Goal: Task Accomplishment & Management: Use online tool/utility

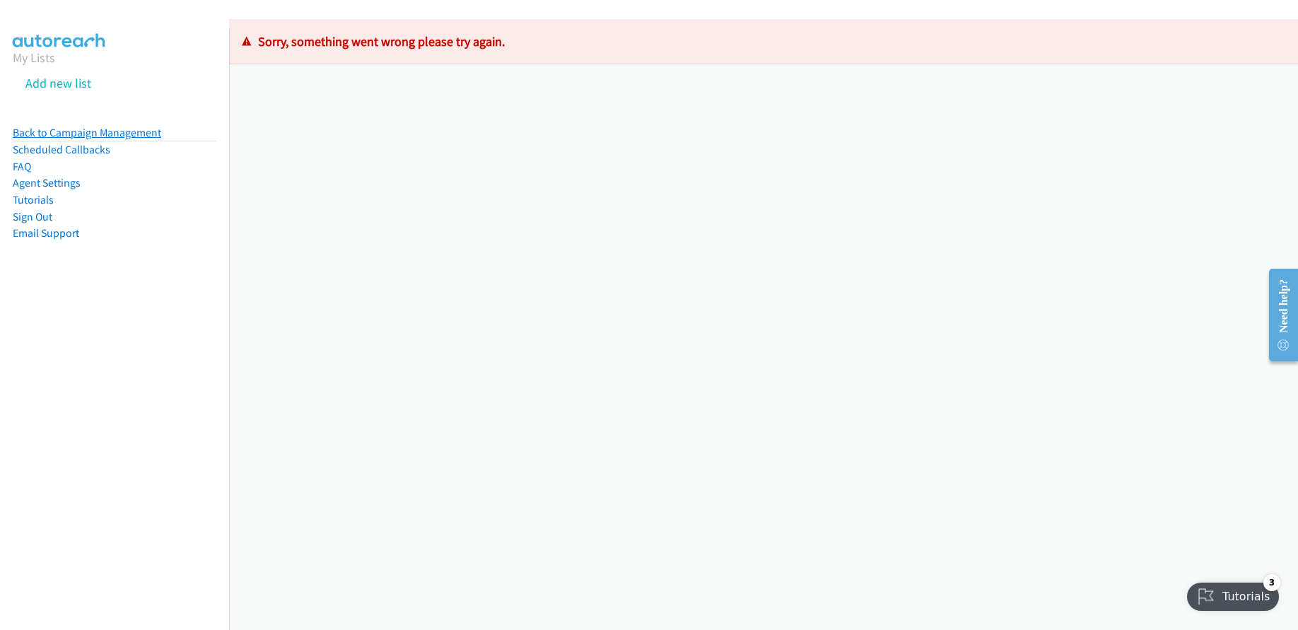
click at [137, 129] on link "Back to Campaign Management" at bounding box center [87, 132] width 149 height 13
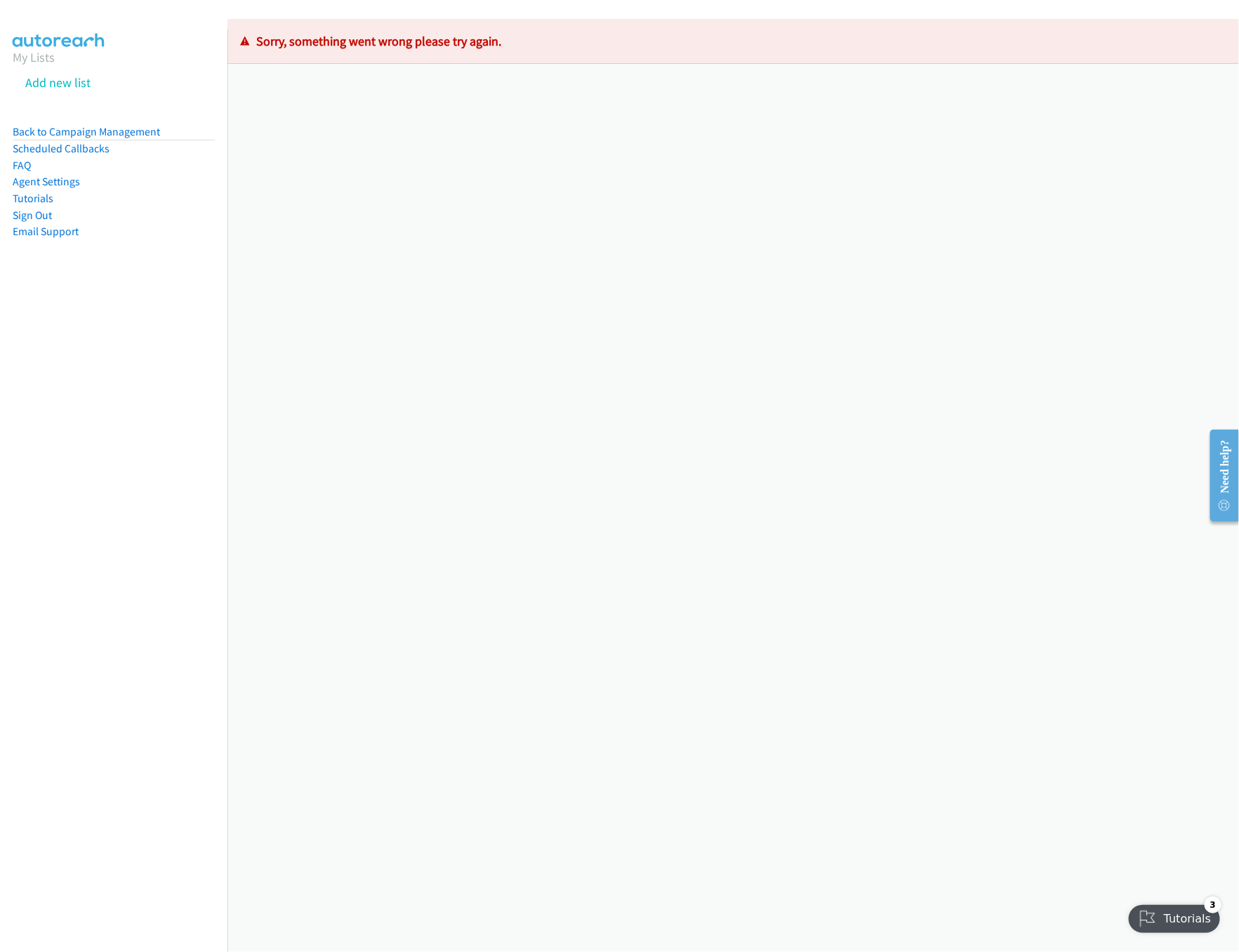
click at [87, 121] on aside "My Lists Add new list Back to Campaign Management Scheduled Callbacks FAQ Agent…" at bounding box center [113, 166] width 227 height 275
click at [97, 131] on link "Back to Campaign Management" at bounding box center [86, 131] width 148 height 13
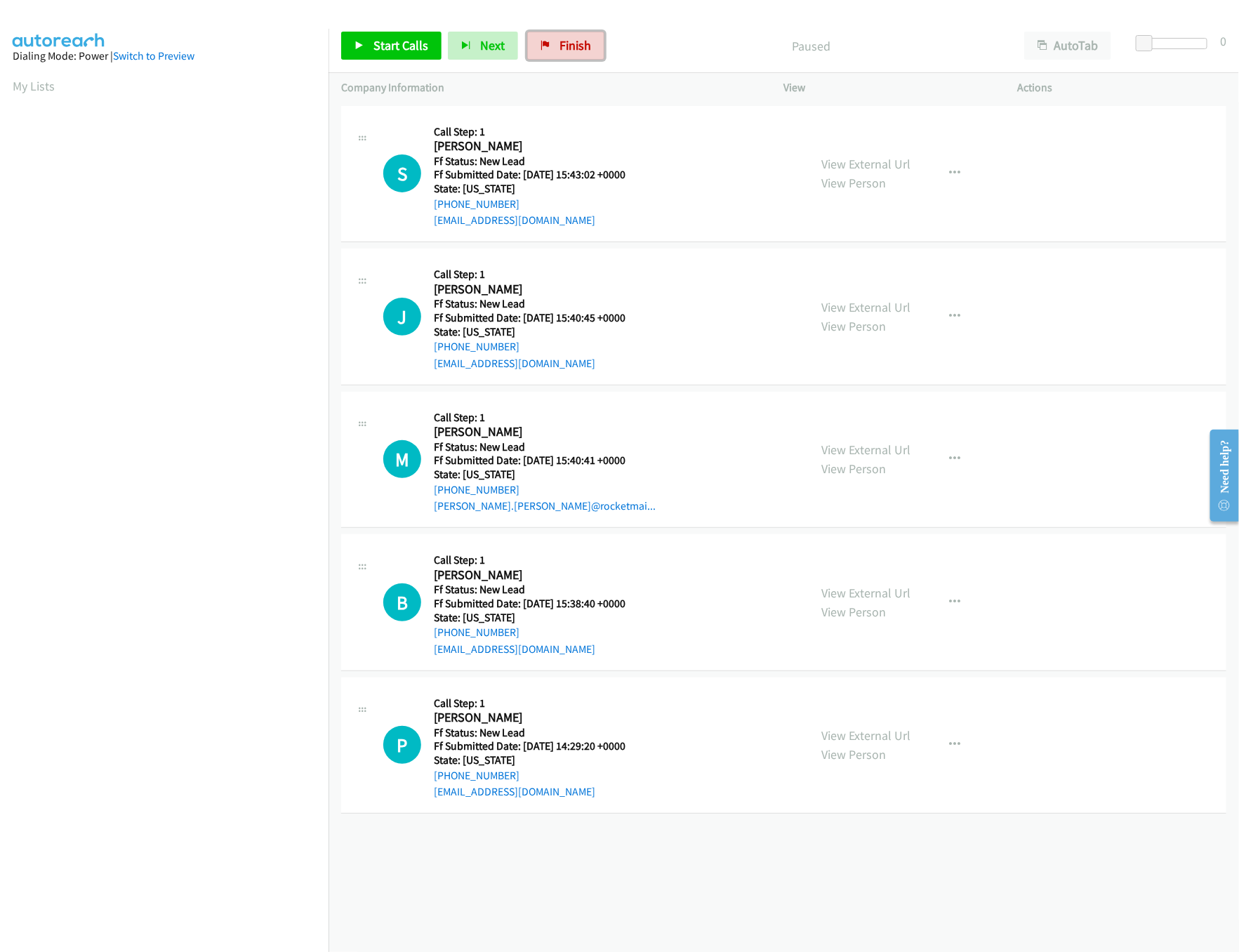
drag, startPoint x: 560, startPoint y: 49, endPoint x: 728, endPoint y: 70, distance: 169.3
click at [560, 49] on span "Finish" at bounding box center [576, 45] width 32 height 16
click at [573, 135] on h5 "Call Step: 1" at bounding box center [538, 132] width 209 height 14
click at [865, 306] on link "View External Url" at bounding box center [867, 307] width 89 height 16
click at [883, 161] on link "View External Url" at bounding box center [867, 164] width 89 height 16
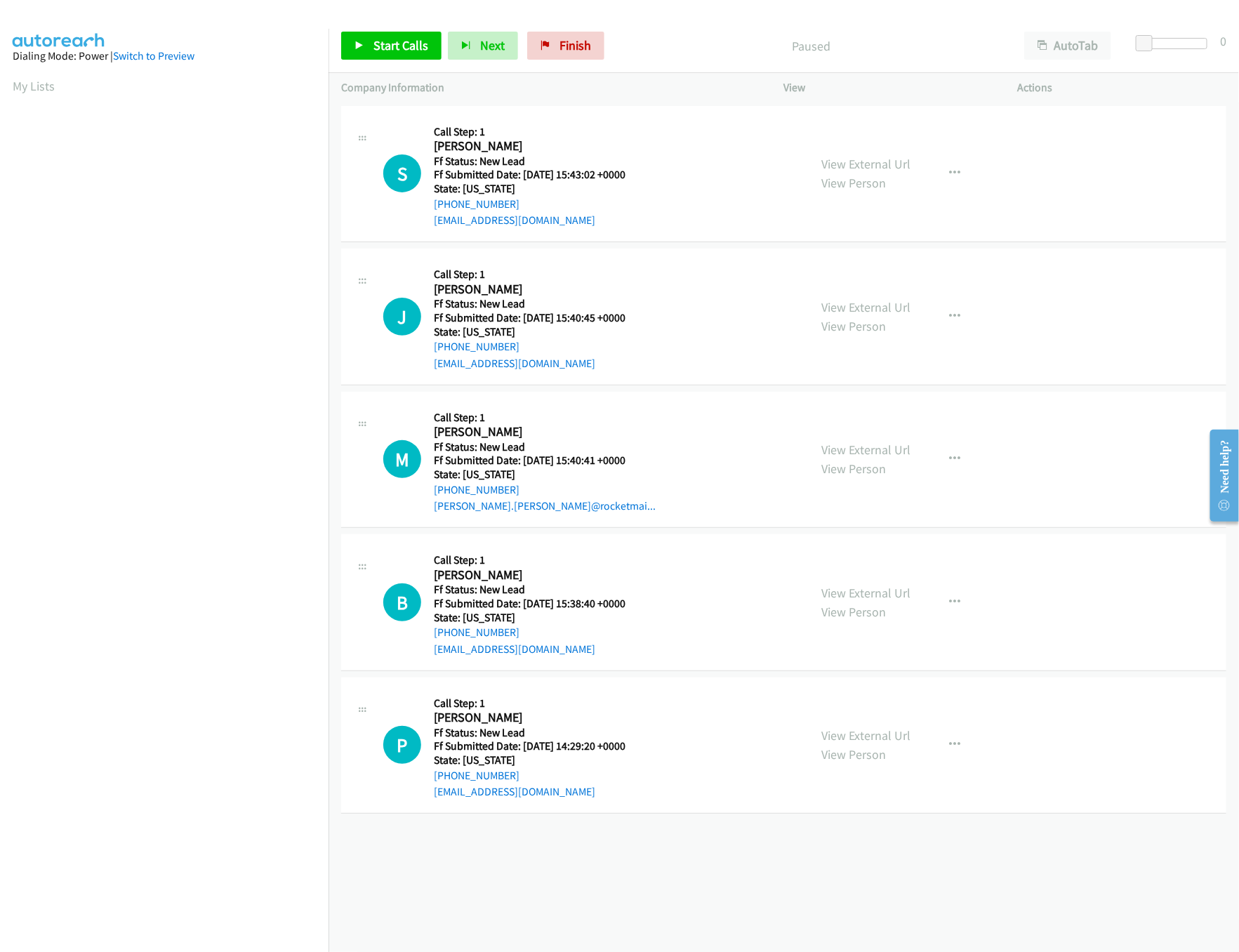
scroll to position [0, 5]
drag, startPoint x: 406, startPoint y: 40, endPoint x: 458, endPoint y: 53, distance: 53.6
click at [406, 40] on span "Start Calls" at bounding box center [400, 45] width 55 height 16
drag, startPoint x: 1148, startPoint y: 45, endPoint x: 1275, endPoint y: 50, distance: 127.1
click at [1239, 50] on html "Start Calls Pause Next Finish Started AutoTab AutoTab 30 Company Information In…" at bounding box center [620, 33] width 1239 height 67
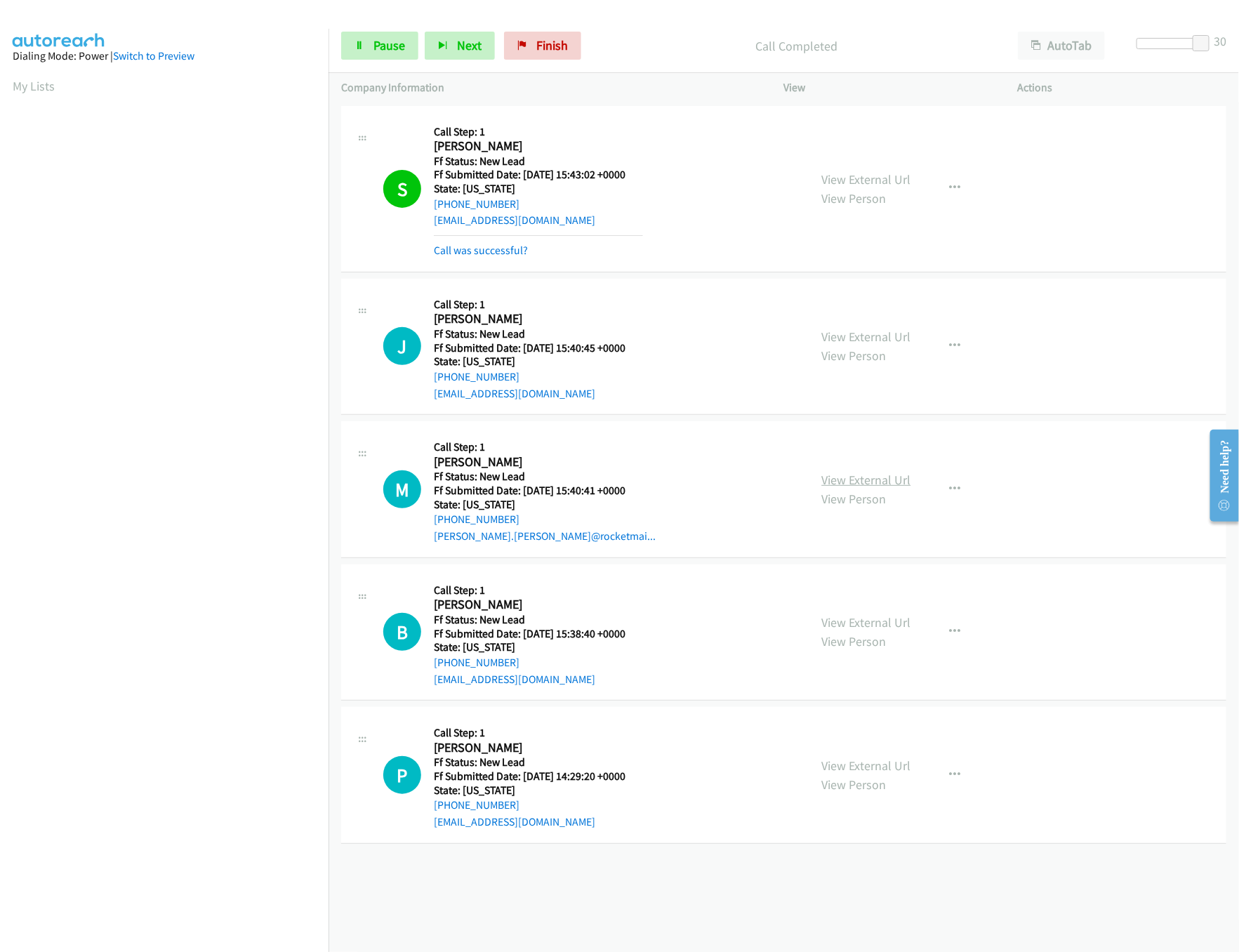
click at [839, 474] on link "View External Url" at bounding box center [867, 479] width 89 height 16
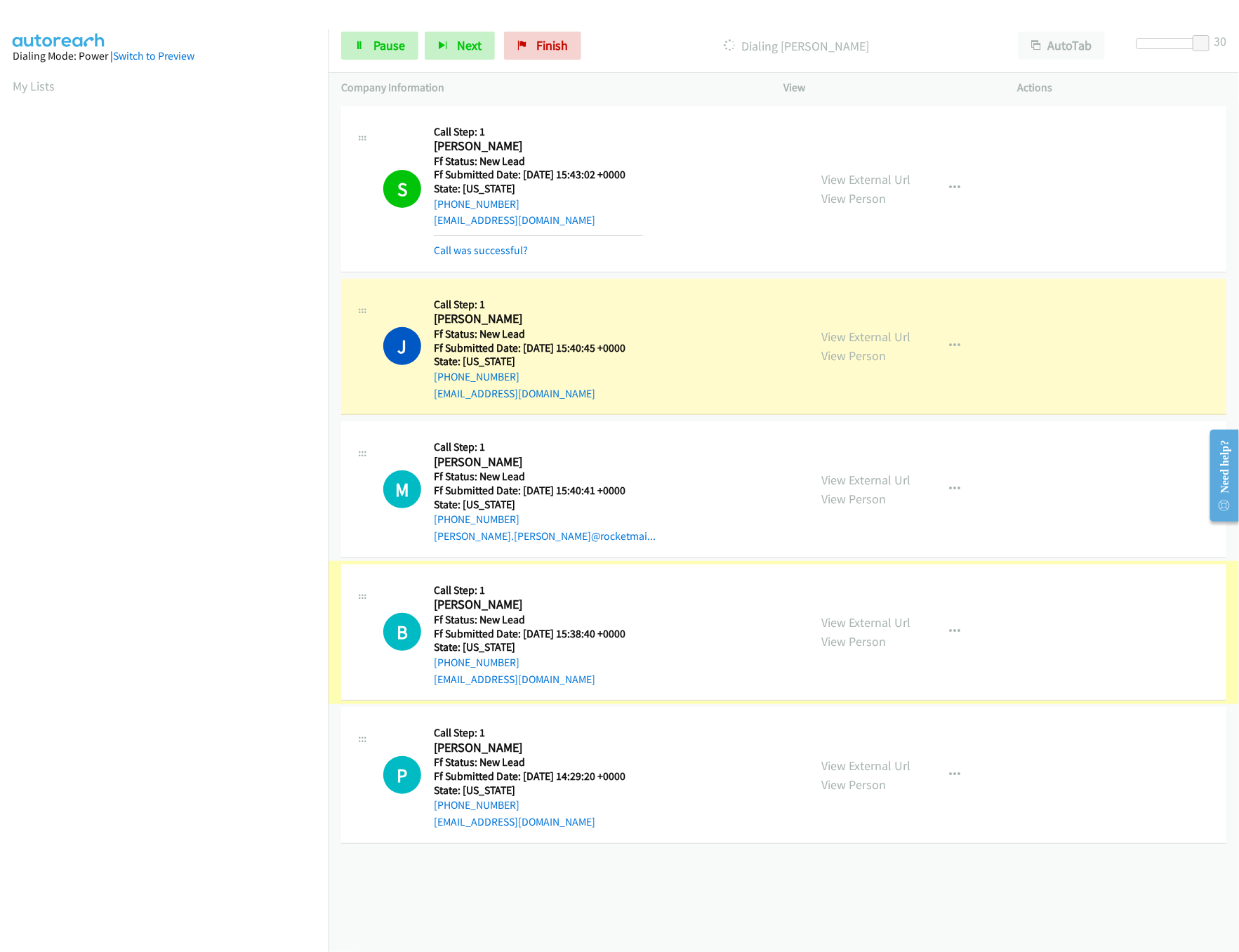
click at [838, 623] on link "View External Url" at bounding box center [867, 622] width 89 height 16
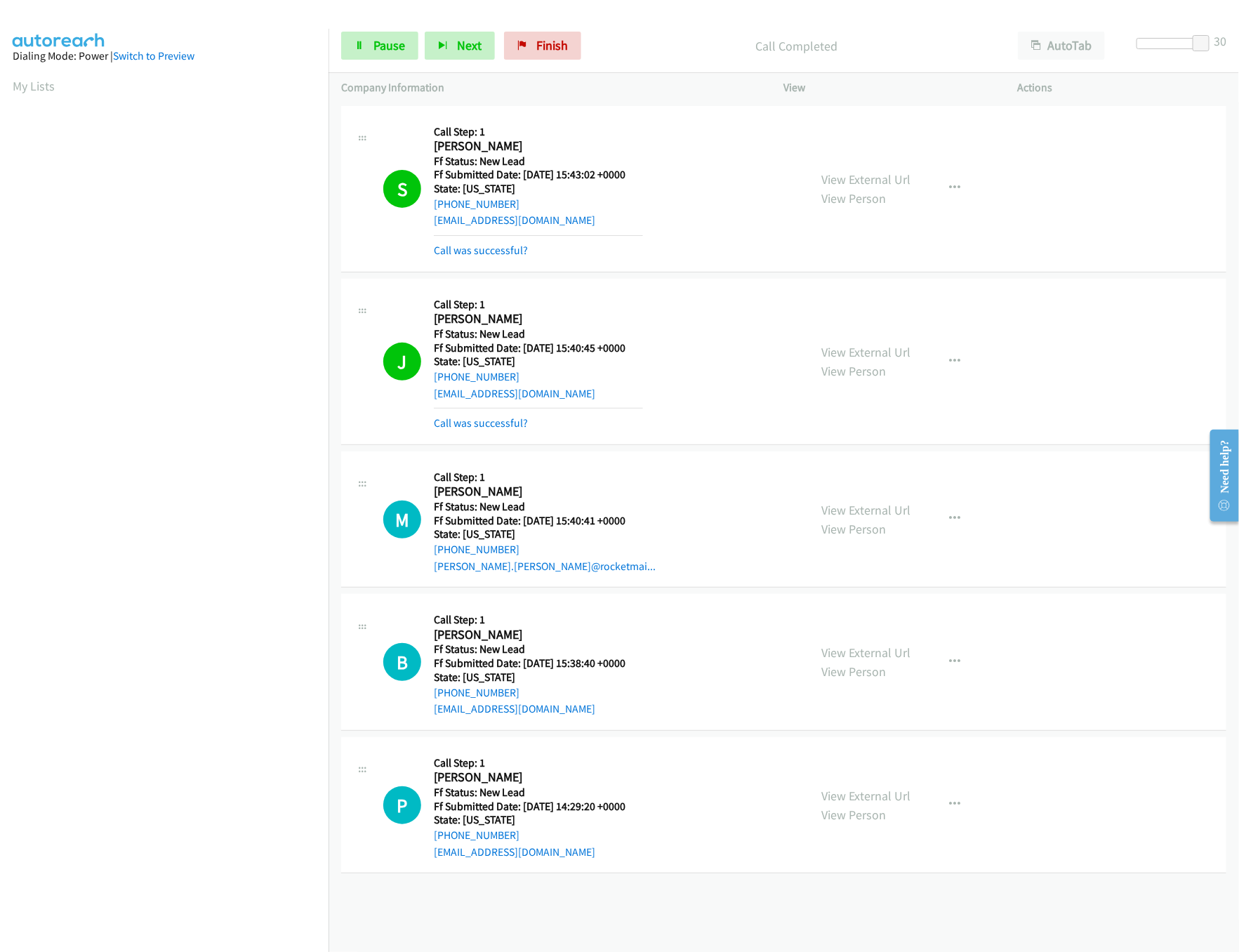
click at [851, 805] on div "View External Url View Person" at bounding box center [867, 805] width 89 height 38
click at [854, 792] on link "View External Url" at bounding box center [867, 796] width 89 height 16
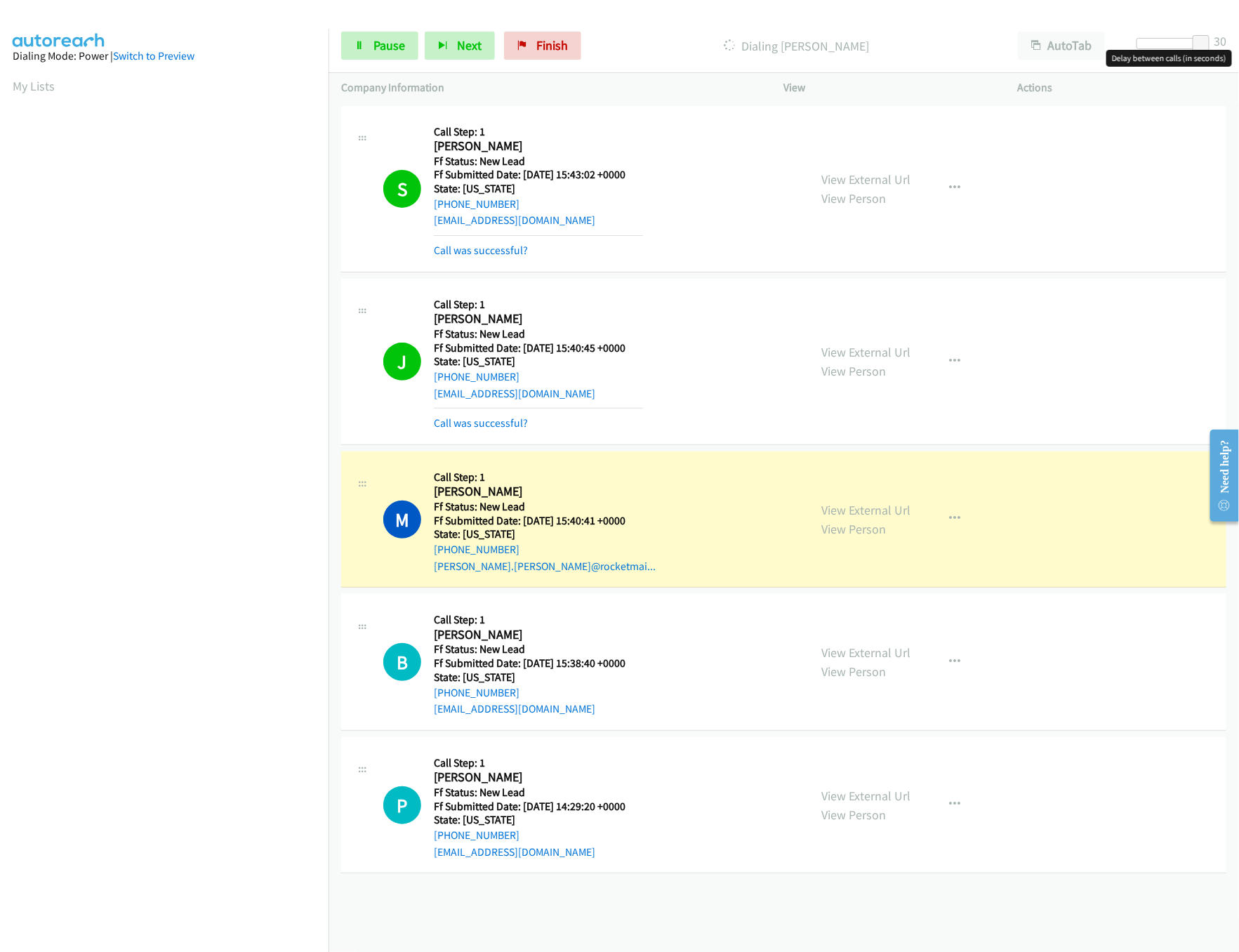
click at [1163, 41] on div at bounding box center [1169, 43] width 65 height 11
click at [360, 50] on icon at bounding box center [359, 47] width 10 height 10
click at [841, 346] on link "View External Url" at bounding box center [867, 352] width 89 height 16
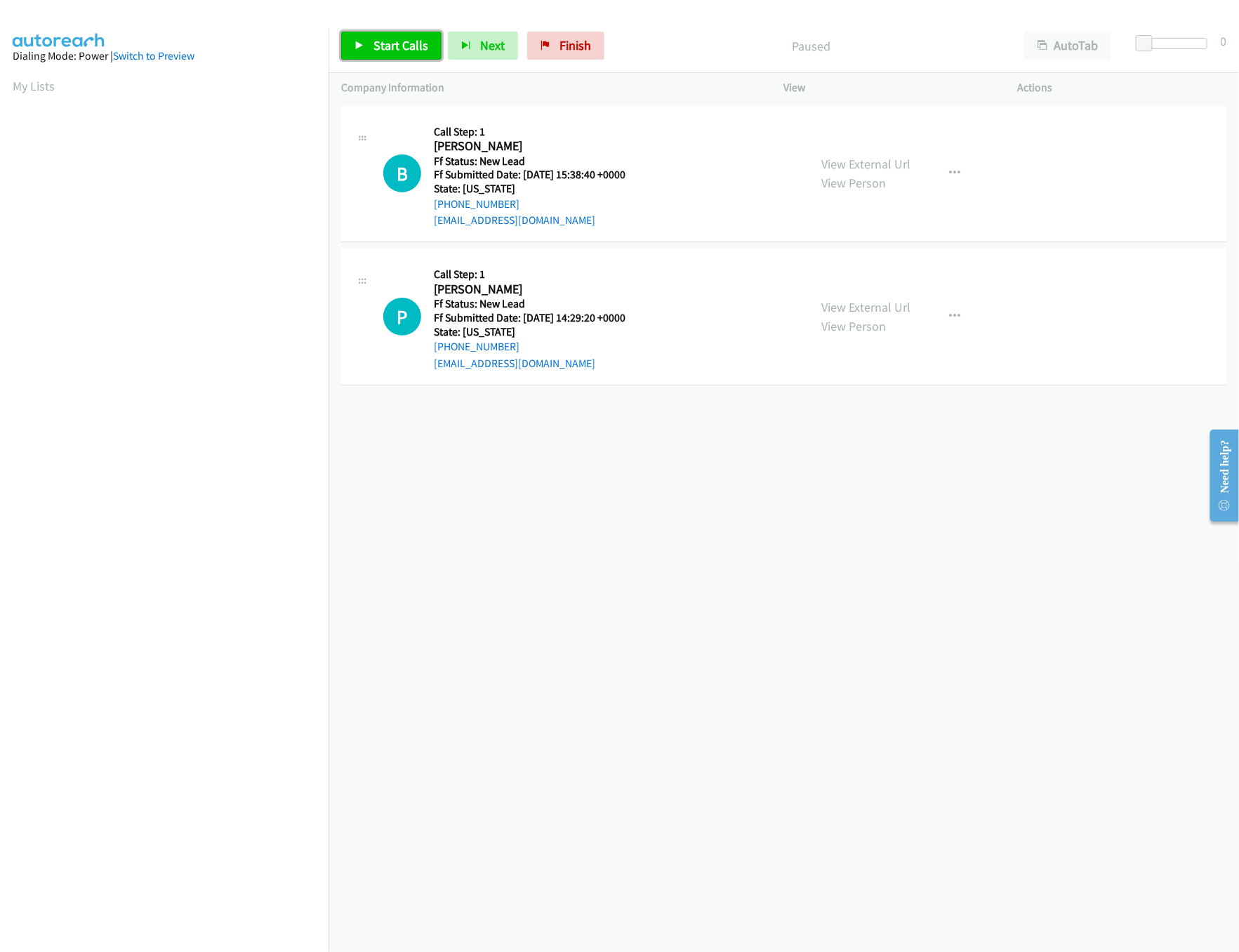
click at [403, 45] on span "Start Calls" at bounding box center [400, 45] width 55 height 16
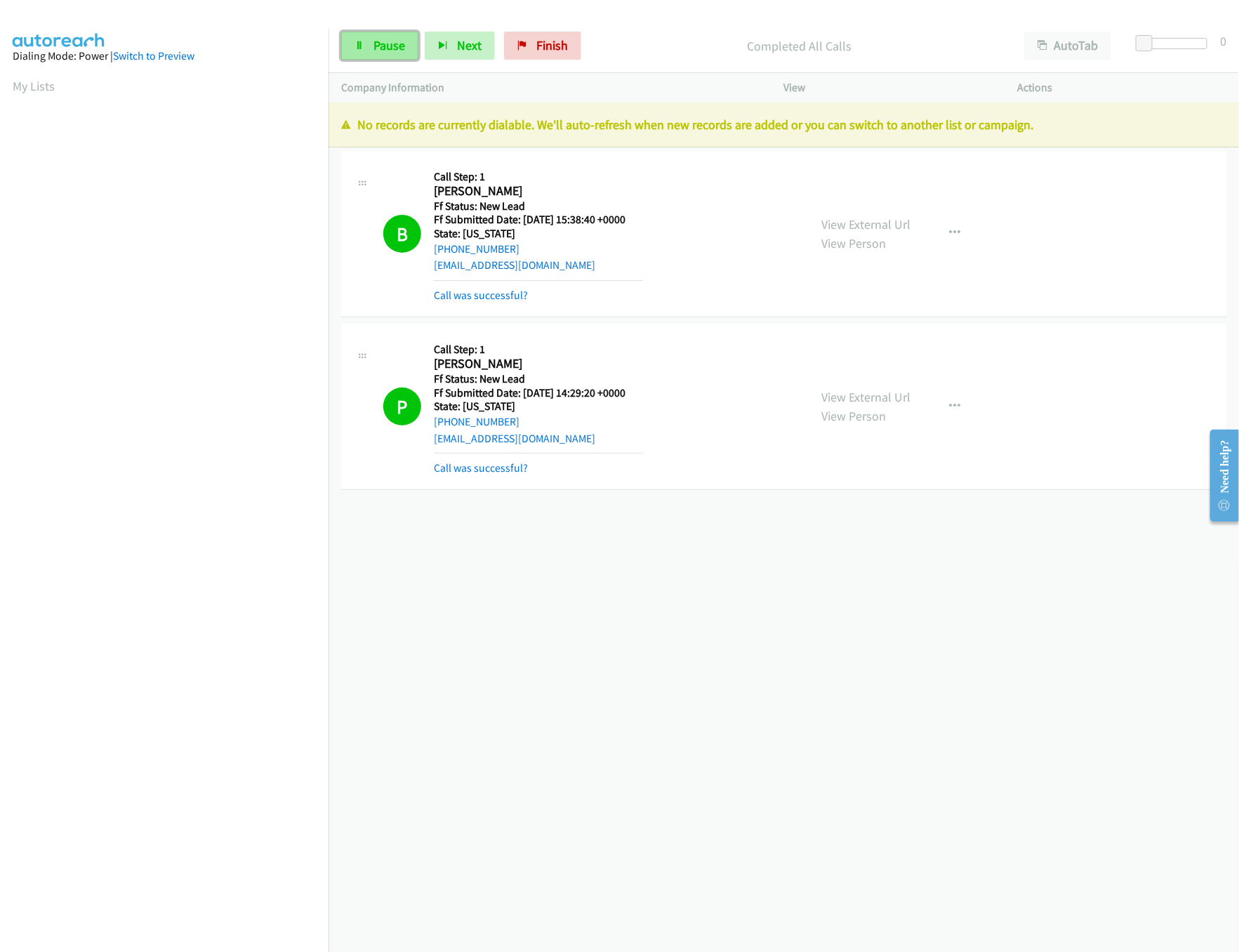
click at [362, 56] on link "Pause" at bounding box center [380, 46] width 77 height 28
click at [552, 49] on link "Finish" at bounding box center [566, 46] width 77 height 28
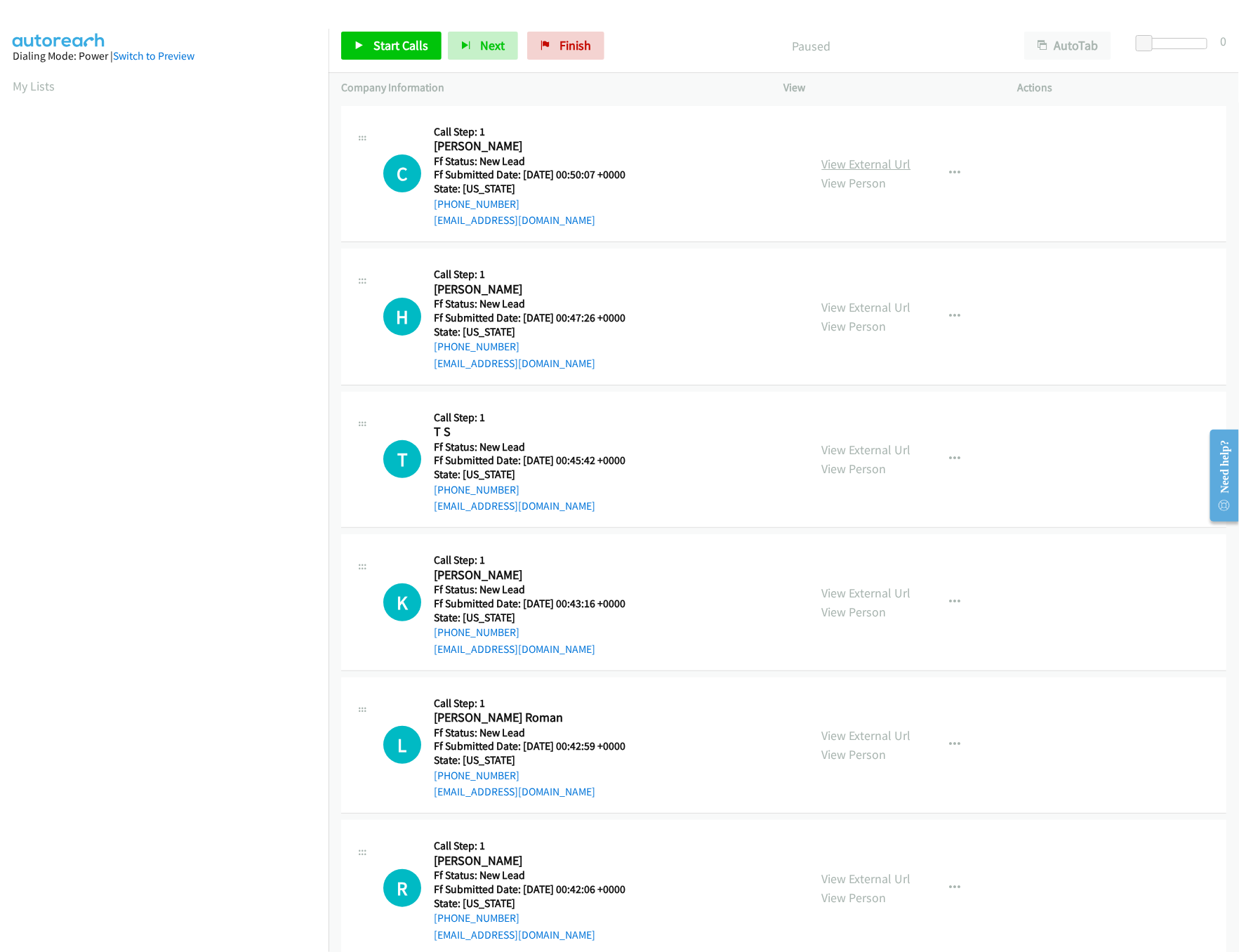
click at [837, 162] on link "View External Url" at bounding box center [867, 164] width 89 height 16
click at [856, 304] on link "View External Url" at bounding box center [867, 307] width 89 height 16
click at [387, 52] on span "Start Calls" at bounding box center [400, 45] width 55 height 16
click at [1188, 47] on div at bounding box center [1174, 43] width 65 height 11
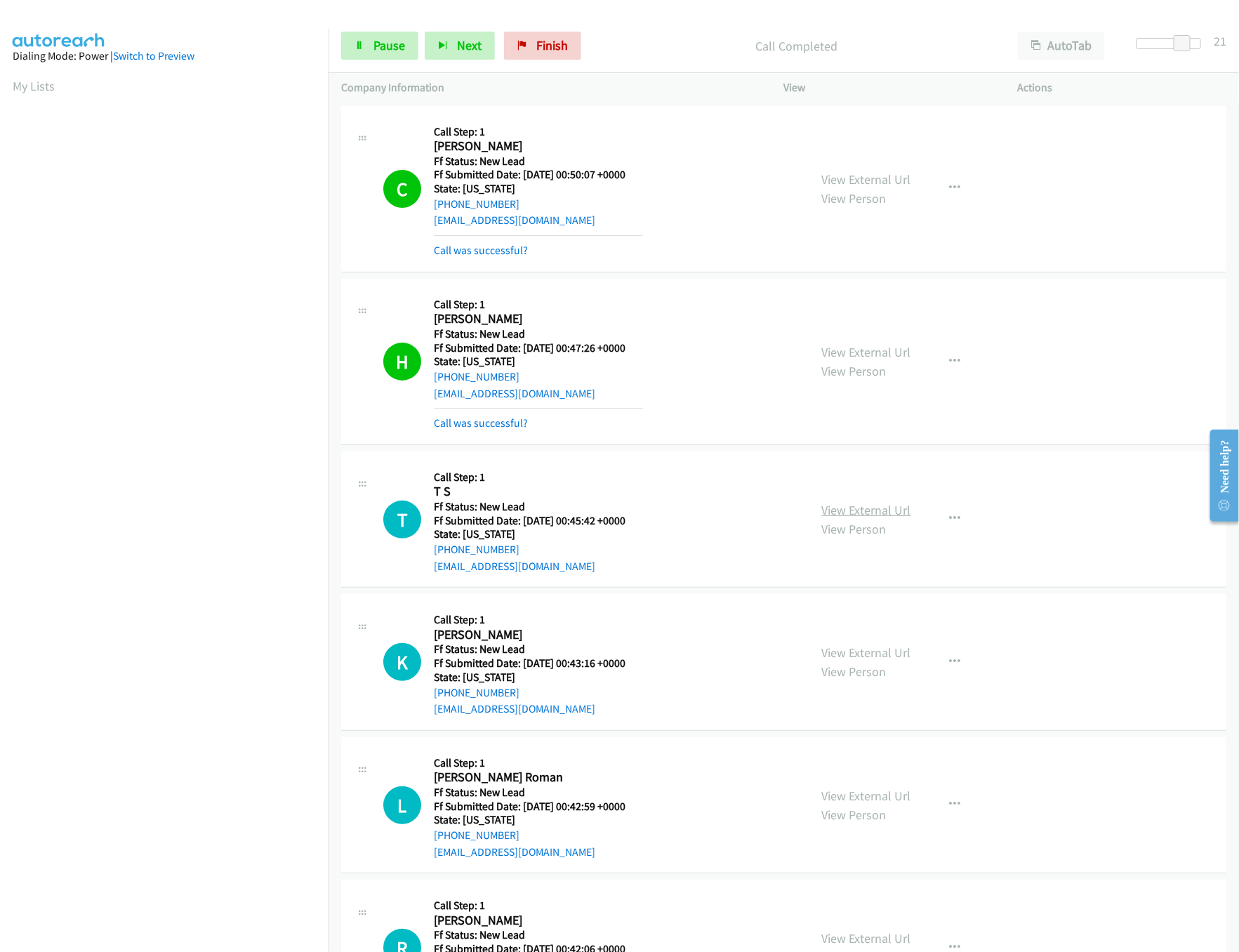
click at [843, 512] on link "View External Url" at bounding box center [867, 510] width 89 height 16
click at [847, 658] on link "View External Url" at bounding box center [867, 652] width 89 height 16
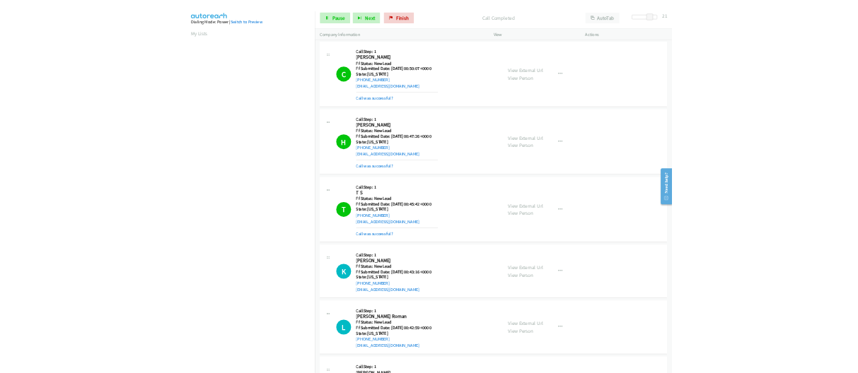
scroll to position [424, 0]
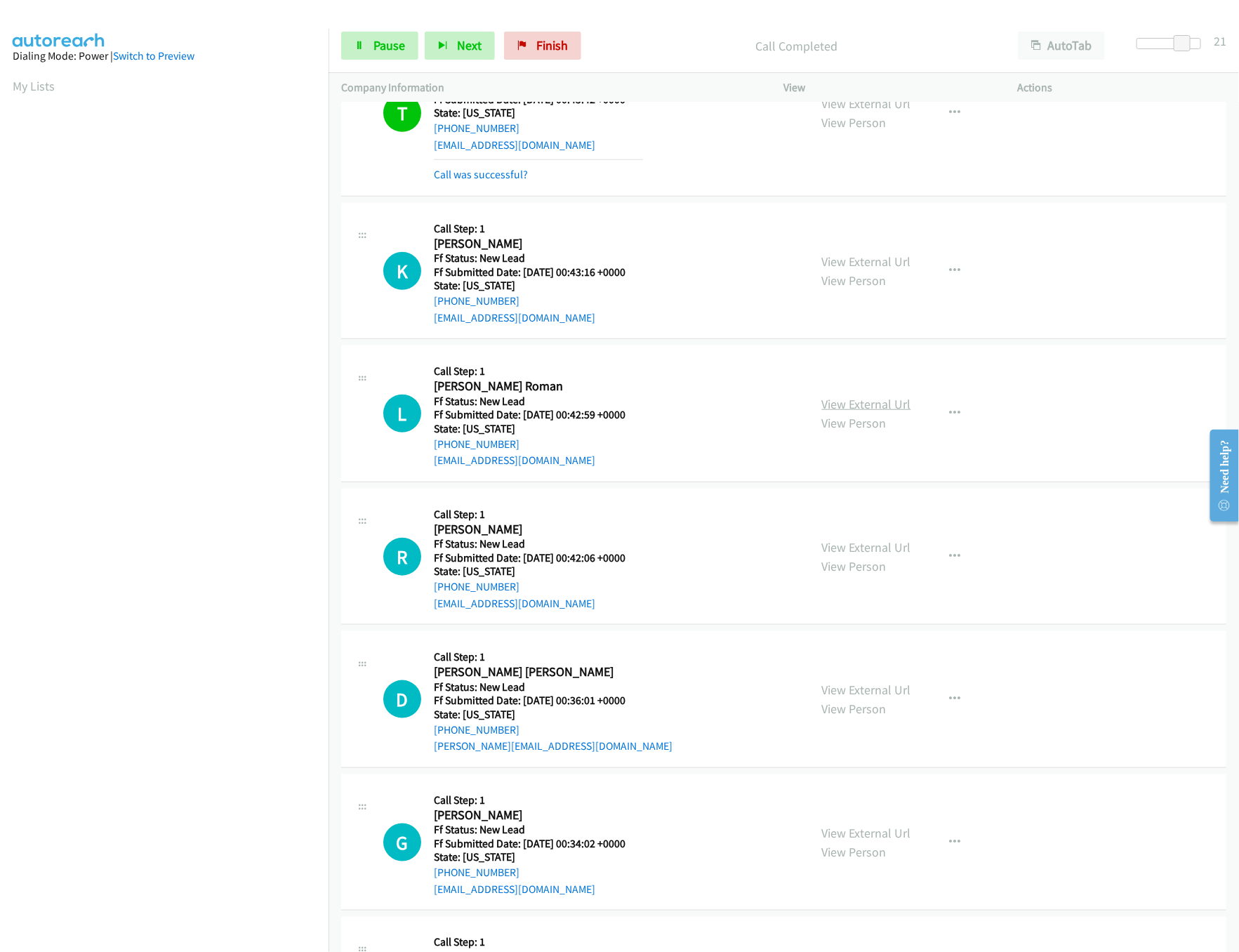
click at [830, 404] on link "View External Url" at bounding box center [867, 404] width 89 height 16
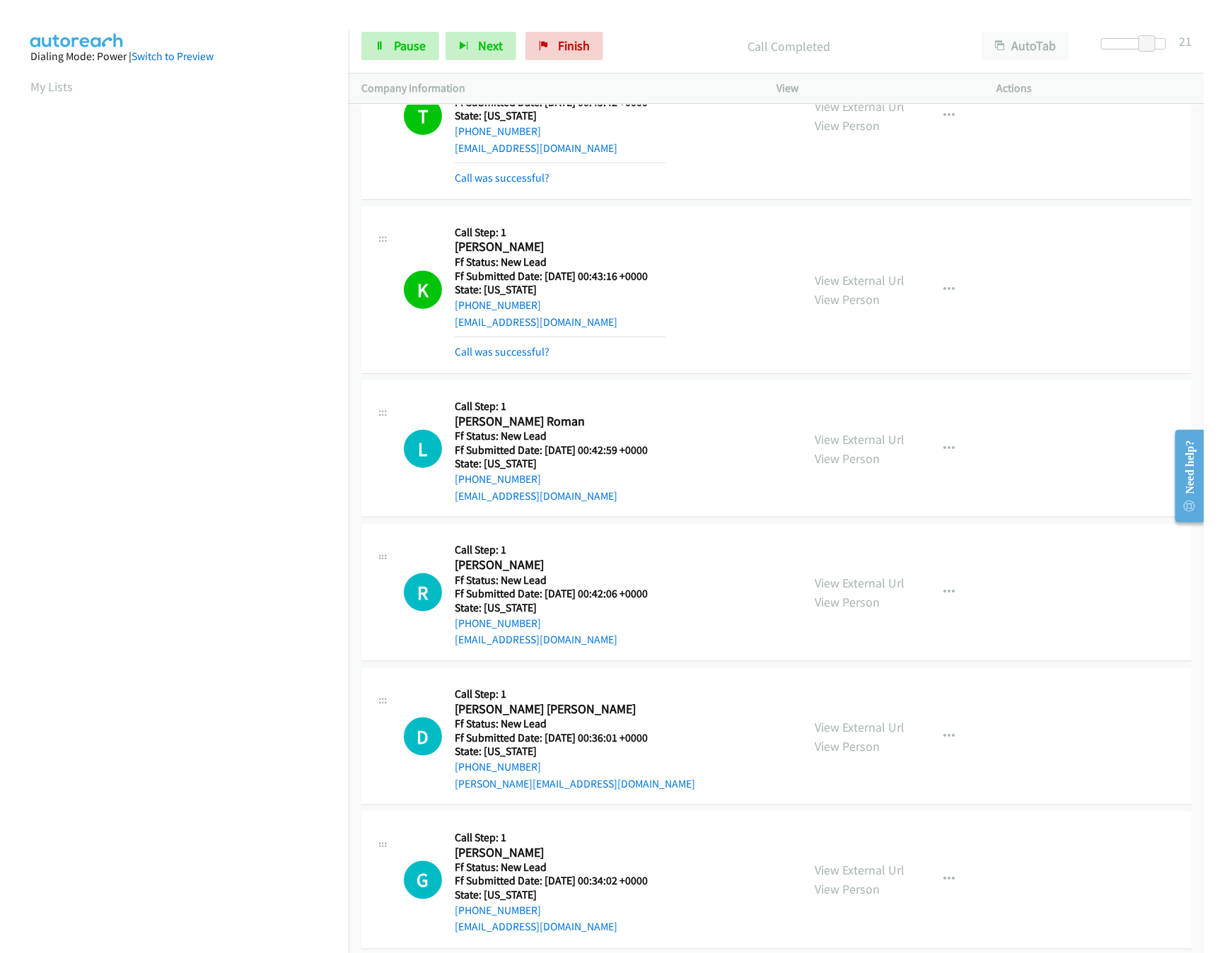
scroll to position [565, 0]
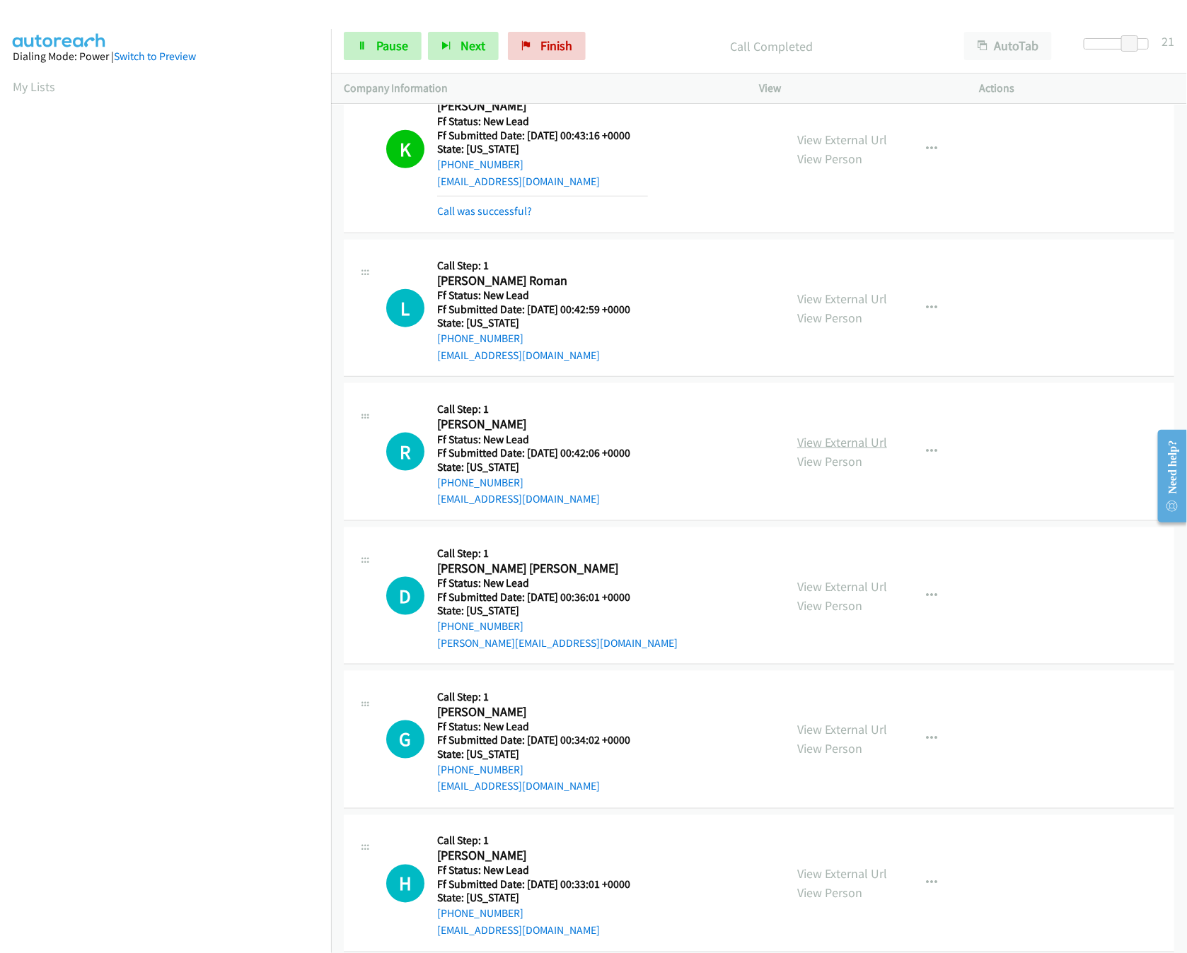
click at [811, 443] on link "View External Url" at bounding box center [842, 442] width 90 height 16
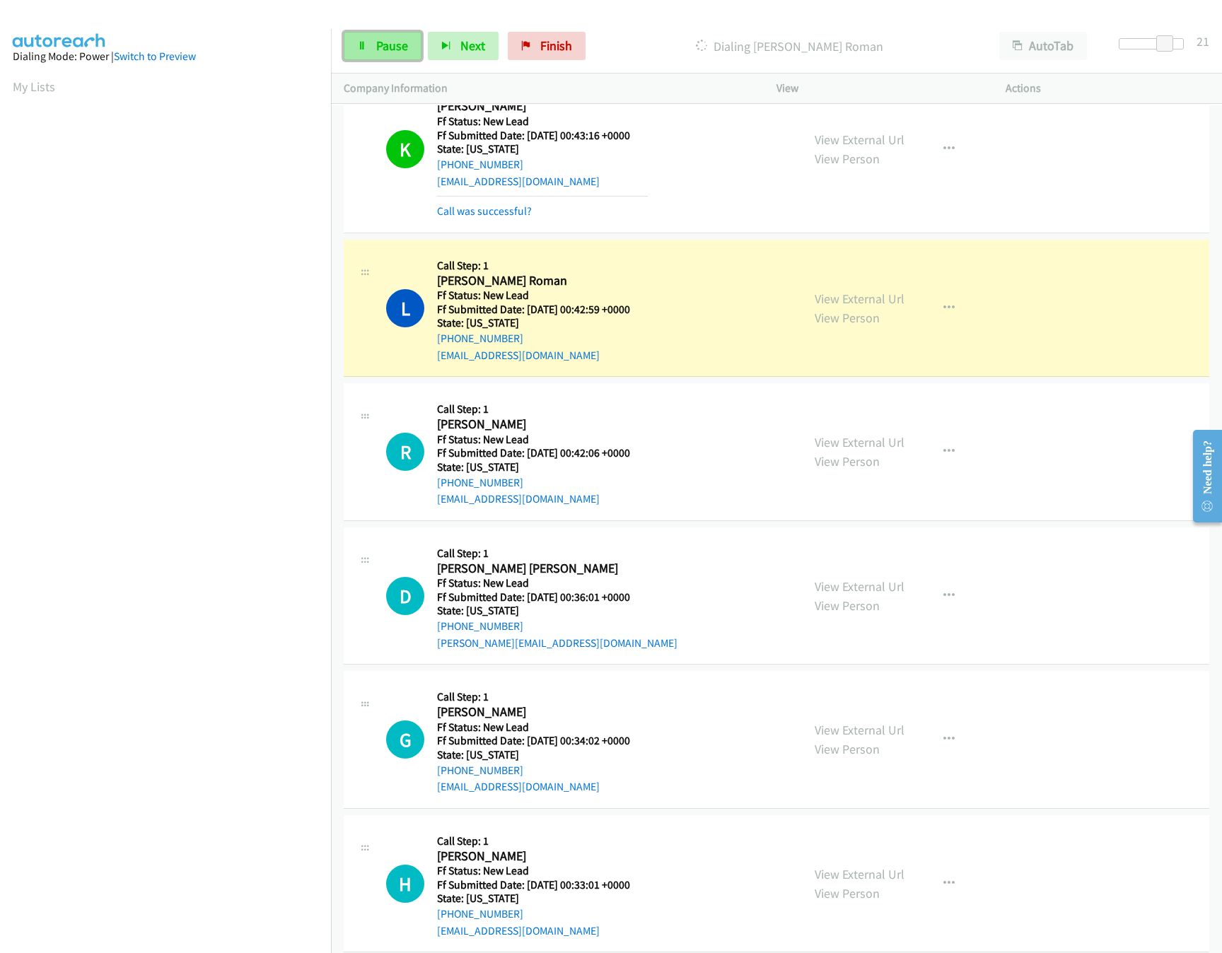
click at [364, 53] on link "Pause" at bounding box center [383, 46] width 78 height 28
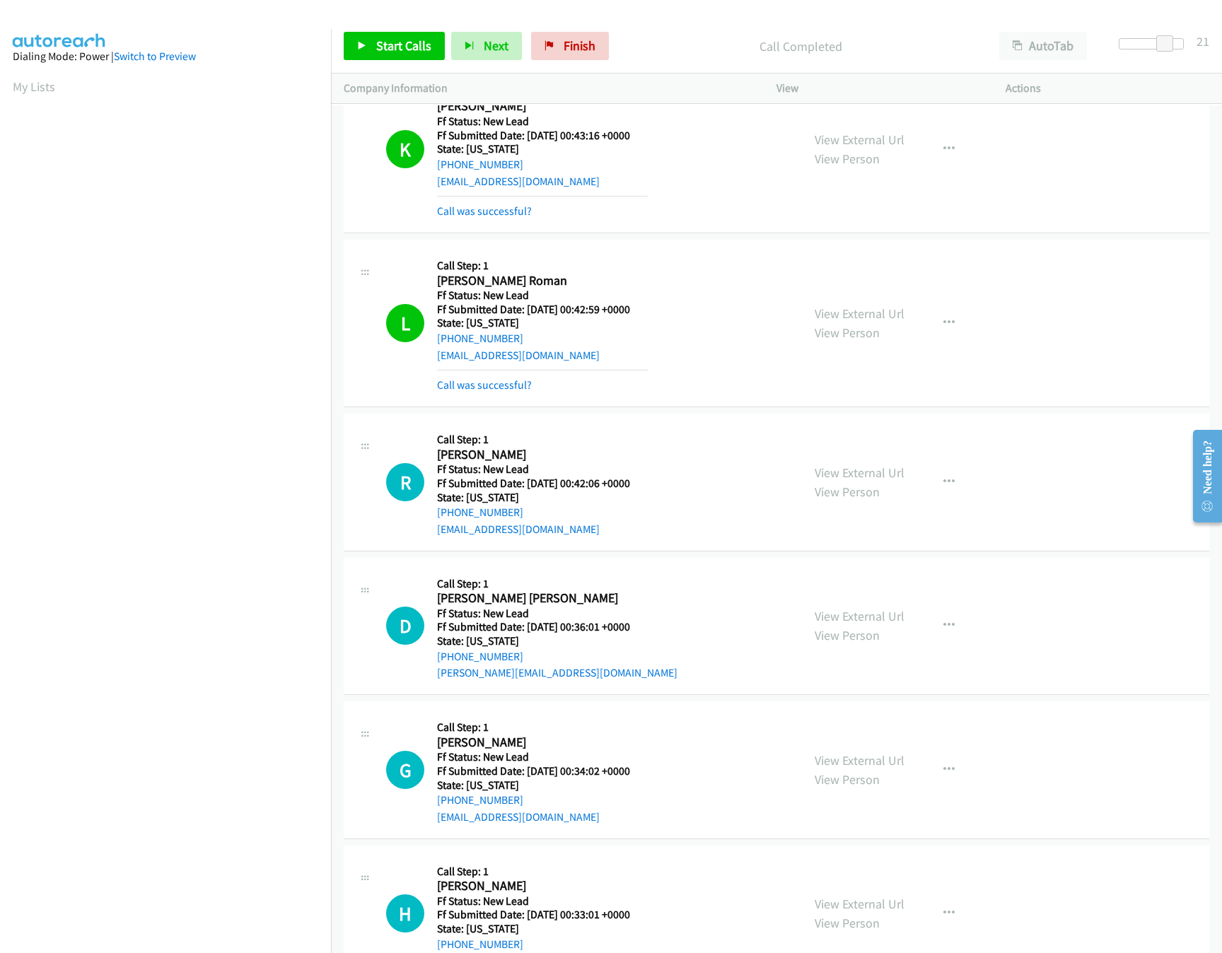
click at [518, 378] on mb0 "Call was successful?" at bounding box center [542, 382] width 211 height 24
click at [518, 383] on link "Call was successful?" at bounding box center [484, 384] width 95 height 13
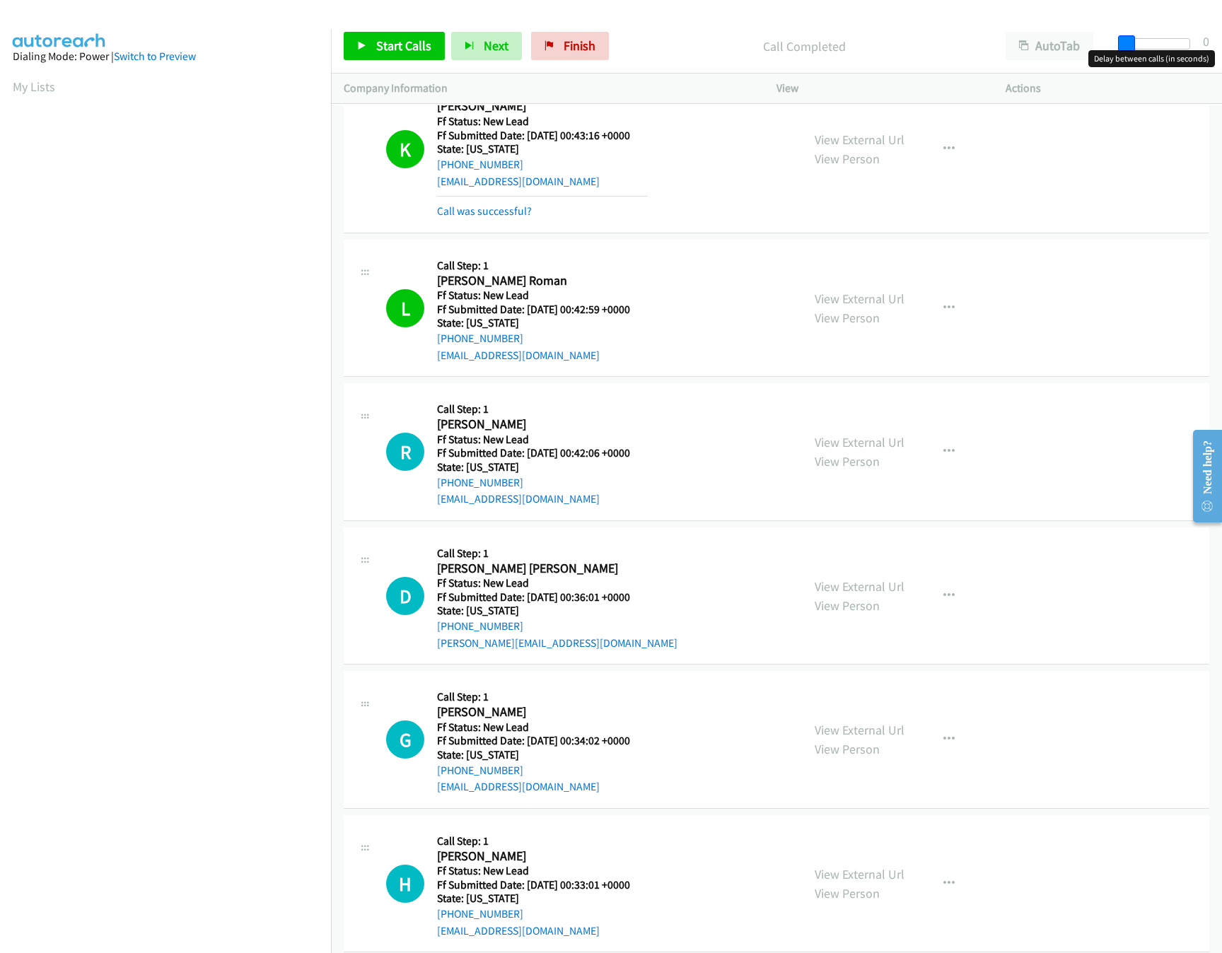
drag, startPoint x: 1169, startPoint y: 45, endPoint x: 965, endPoint y: 54, distance: 203.9
click at [965, 54] on div "Start Calls Pause Next Finish Call Completed AutoTab AutoTab 0" at bounding box center [776, 46] width 891 height 54
click at [380, 38] on span "Start Calls" at bounding box center [403, 45] width 55 height 16
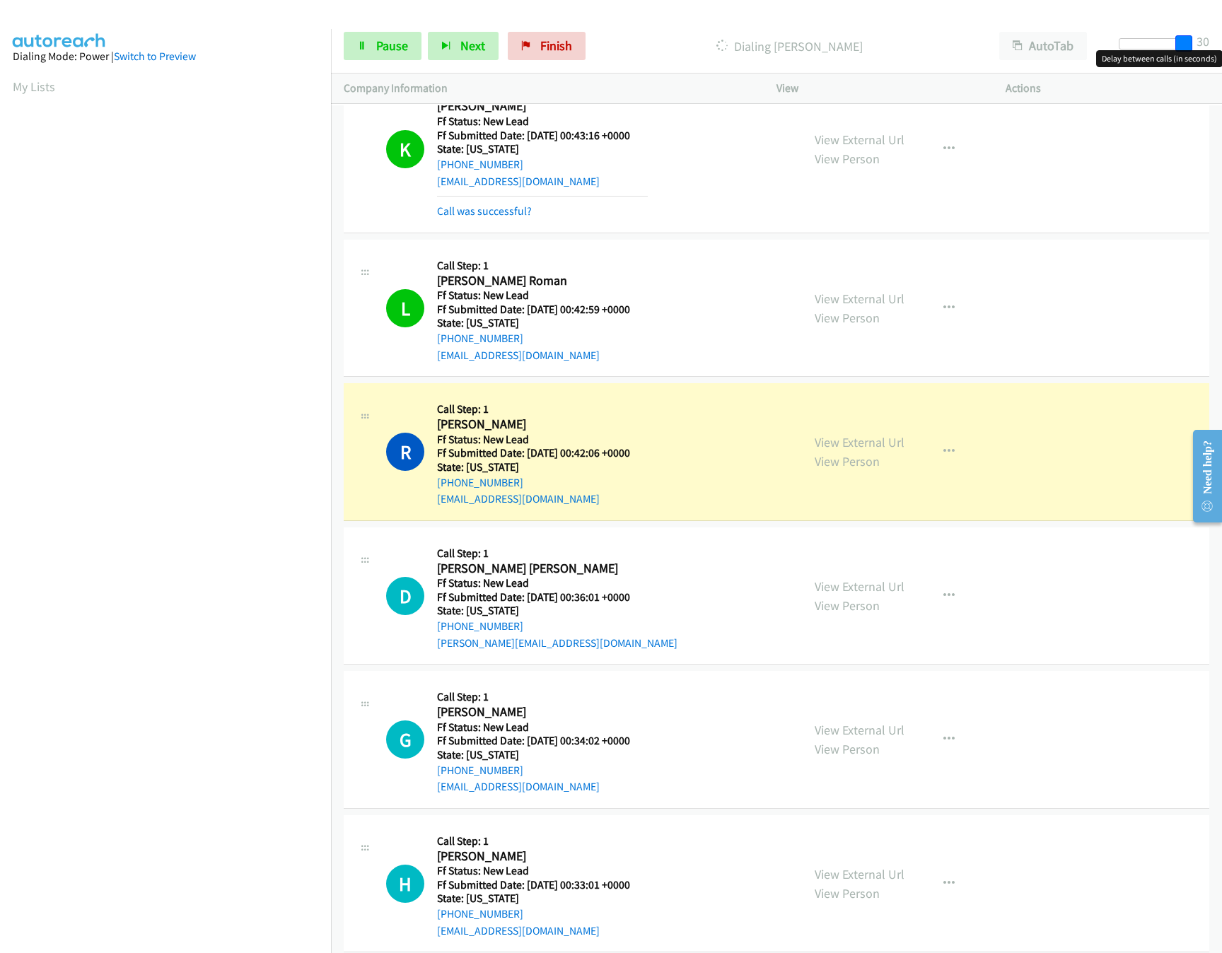
drag, startPoint x: 1125, startPoint y: 45, endPoint x: 1214, endPoint y: 36, distance: 89.6
click at [1214, 36] on div "Start Calls Pause Next Finish Dialing [PERSON_NAME] AutoTab AutoTab 30" at bounding box center [776, 46] width 891 height 54
click at [868, 590] on link "View External Url" at bounding box center [860, 587] width 90 height 16
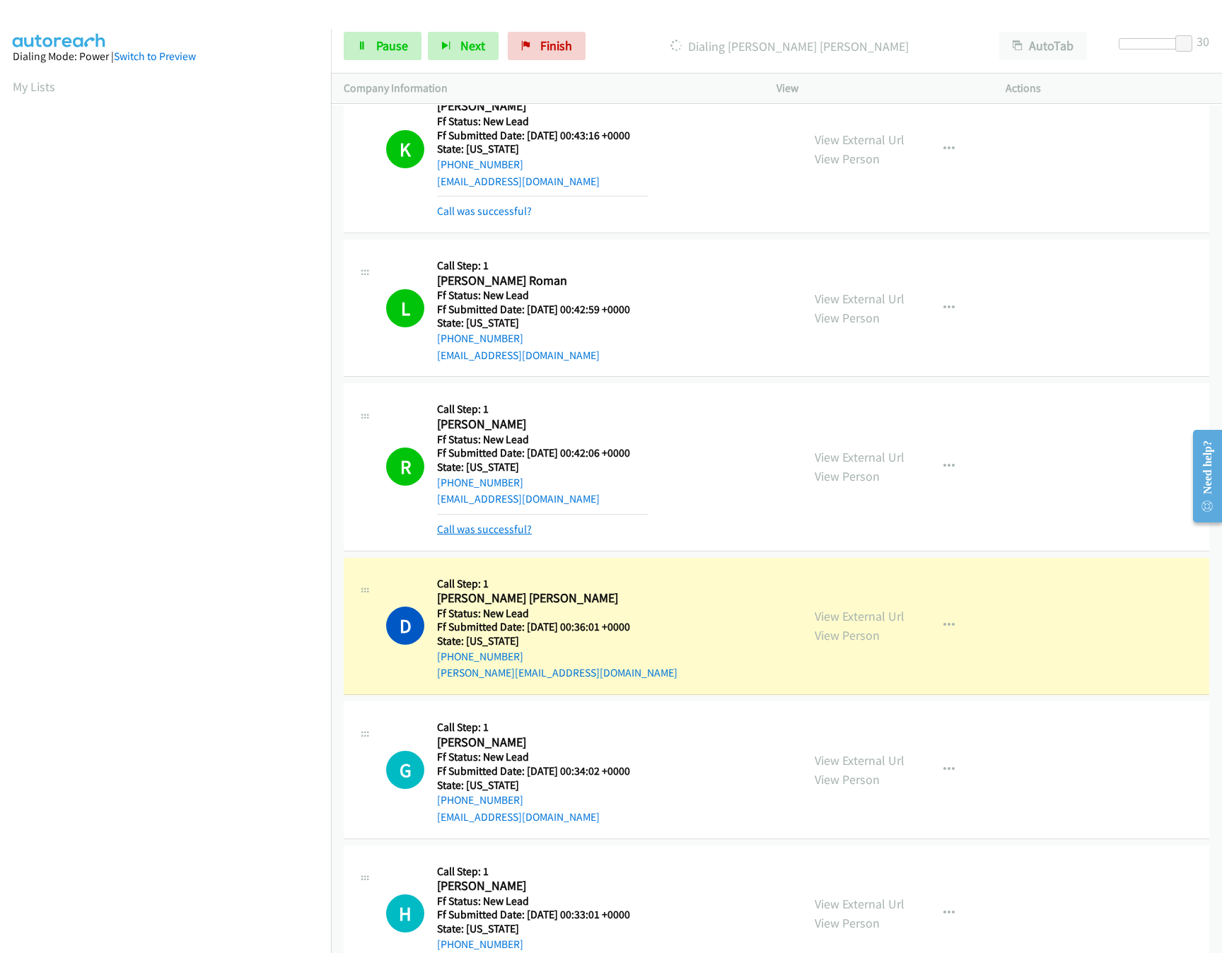
click at [470, 530] on link "Call was successful?" at bounding box center [484, 529] width 95 height 13
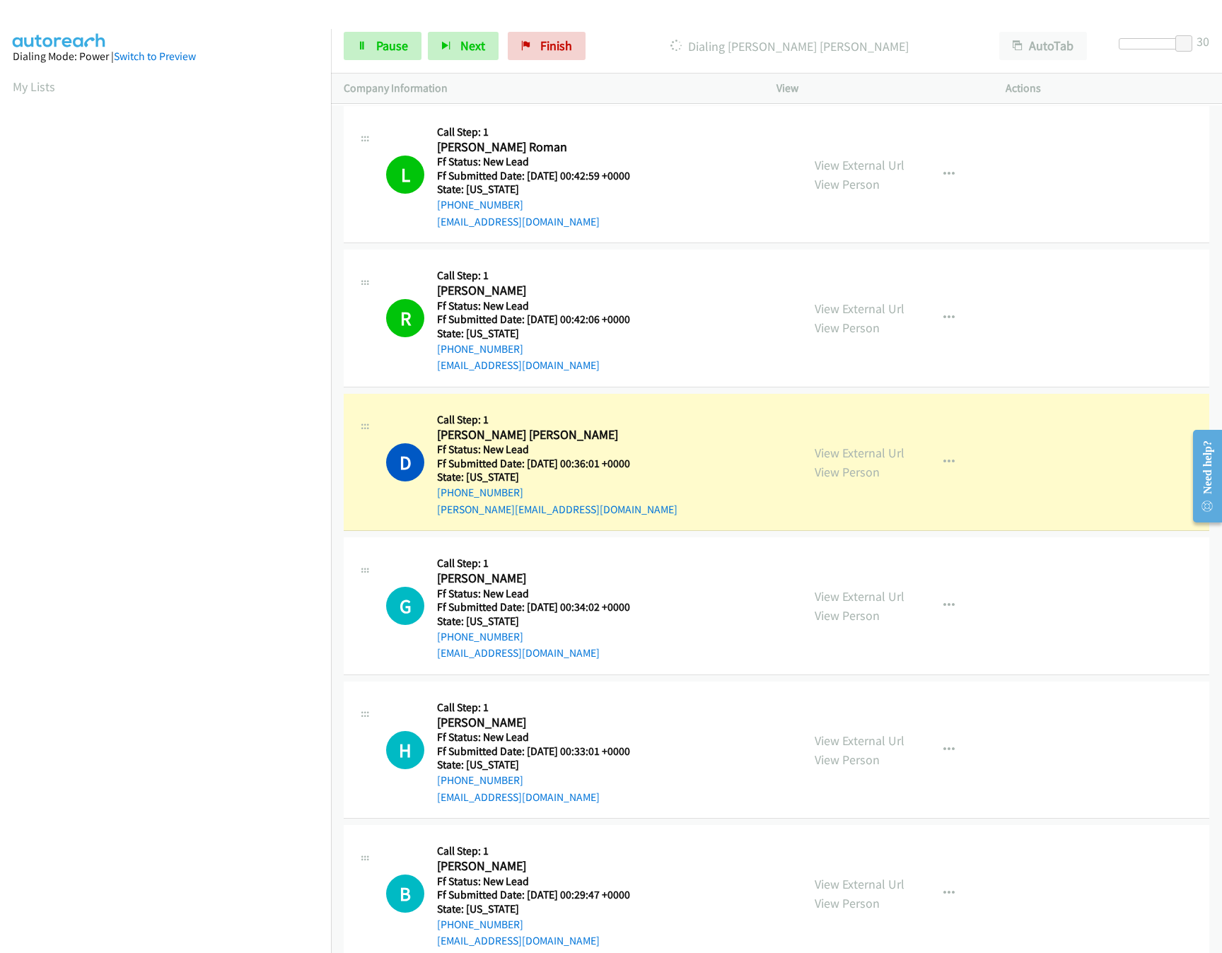
scroll to position [849, 0]
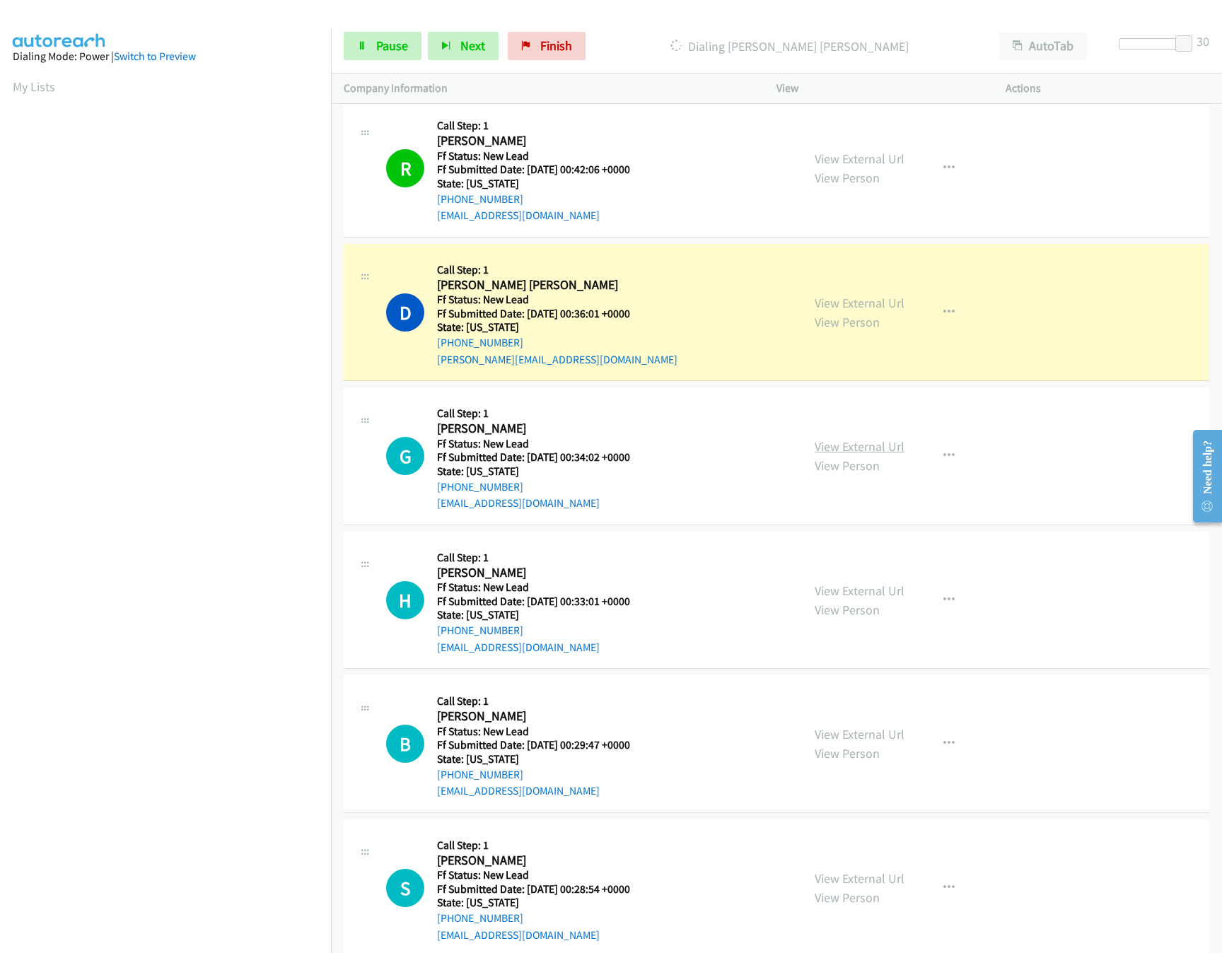
click at [841, 446] on link "View External Url" at bounding box center [860, 446] width 90 height 16
click at [1155, 42] on div at bounding box center [1151, 43] width 65 height 11
drag, startPoint x: 1155, startPoint y: 42, endPoint x: 1144, endPoint y: 42, distance: 10.6
click at [1144, 42] on span at bounding box center [1145, 43] width 17 height 17
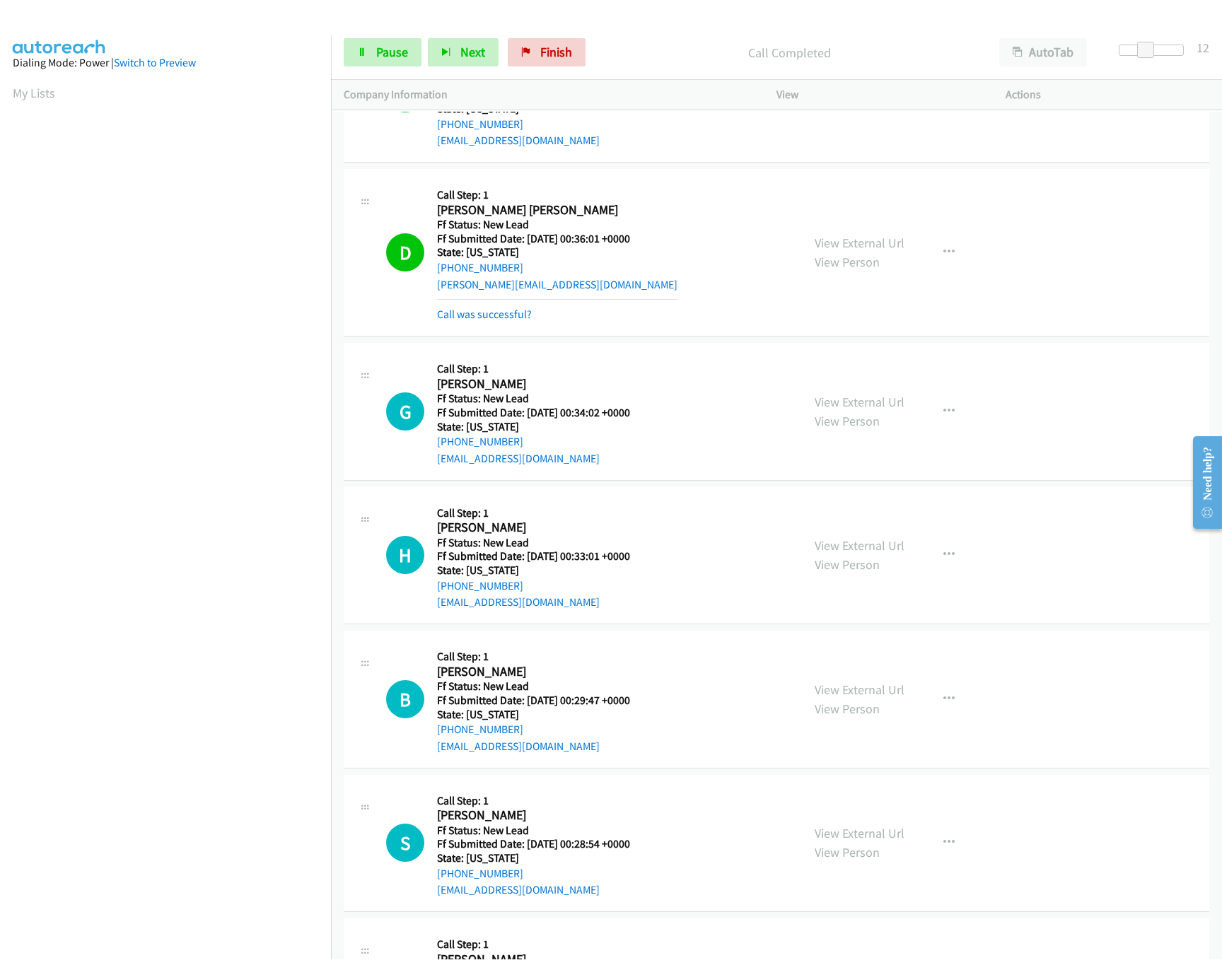
scroll to position [1132, 0]
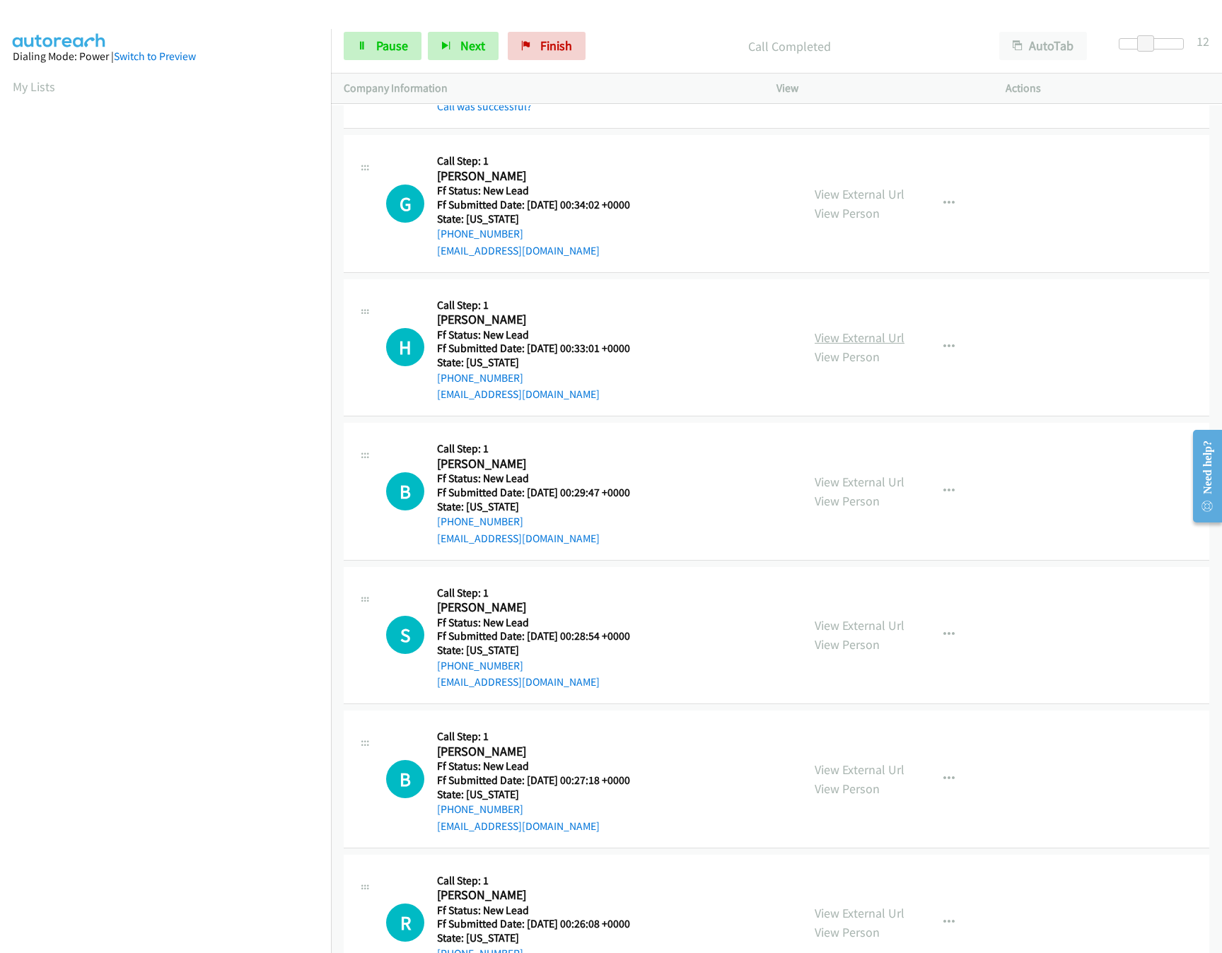
click at [889, 346] on link "View External Url" at bounding box center [860, 338] width 90 height 16
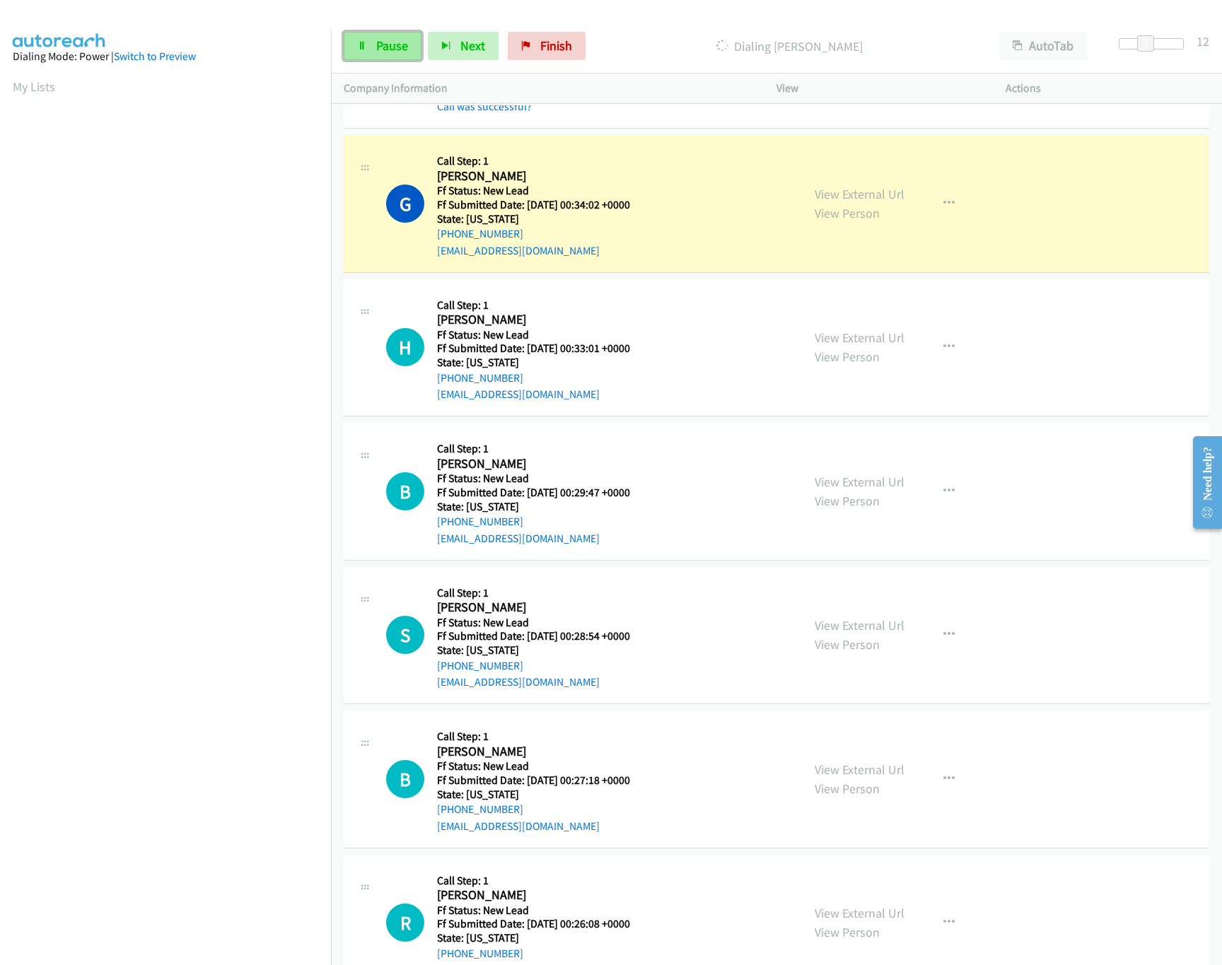
click at [385, 40] on span "Pause" at bounding box center [392, 45] width 32 height 16
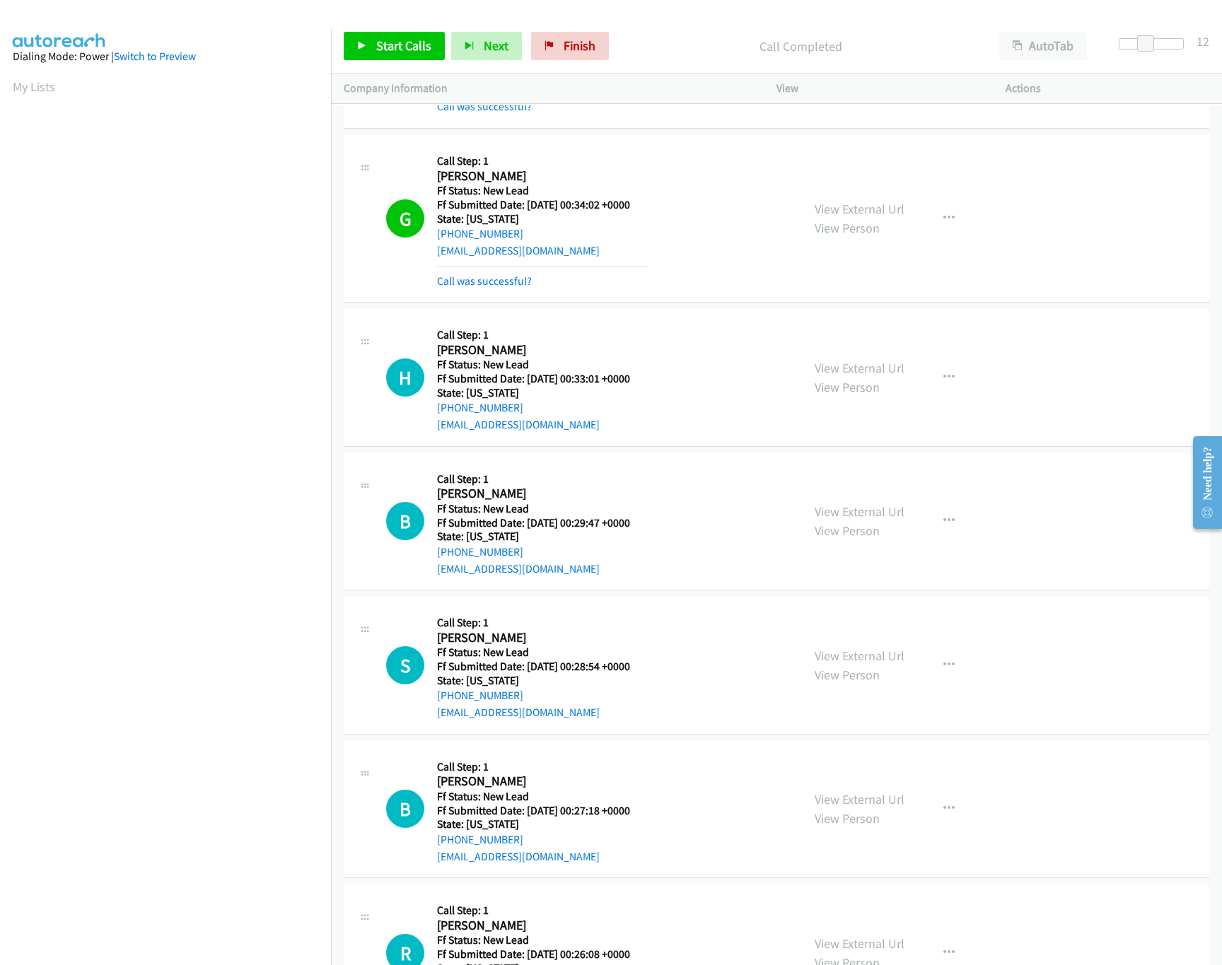
click at [364, 138] on td "G Callback Scheduled Call Step: 1 [PERSON_NAME] America/New_York Ff Status: New…" at bounding box center [776, 219] width 891 height 174
click at [1144, 43] on span at bounding box center [1141, 43] width 17 height 17
drag, startPoint x: 168, startPoint y: 892, endPoint x: 319, endPoint y: 748, distance: 208.6
click at [168, 892] on nav "Dialing Mode: Power | Switch to Preview My Lists" at bounding box center [166, 511] width 332 height 965
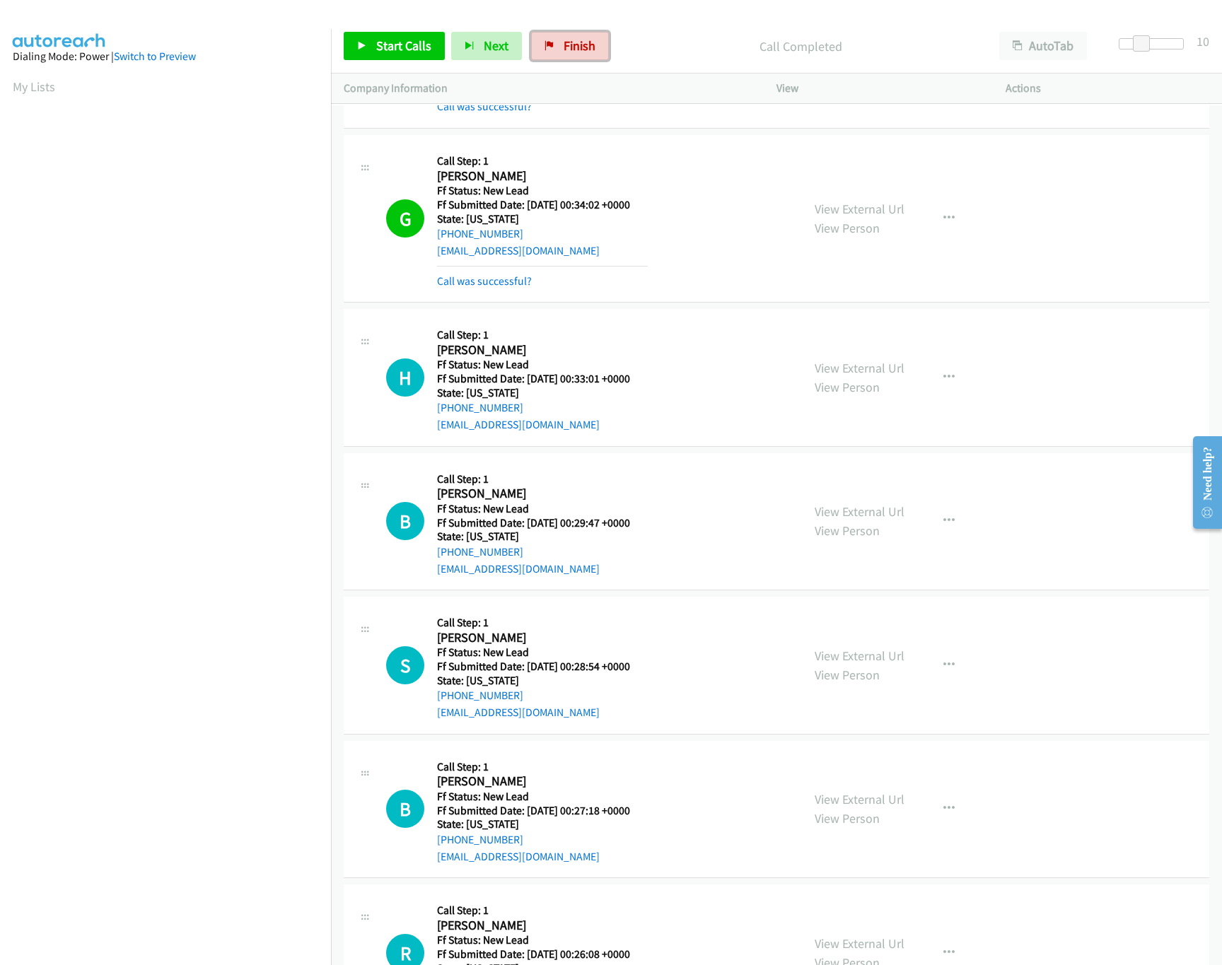
click at [584, 38] on span "Finish" at bounding box center [580, 45] width 32 height 16
